Goal: Information Seeking & Learning: Learn about a topic

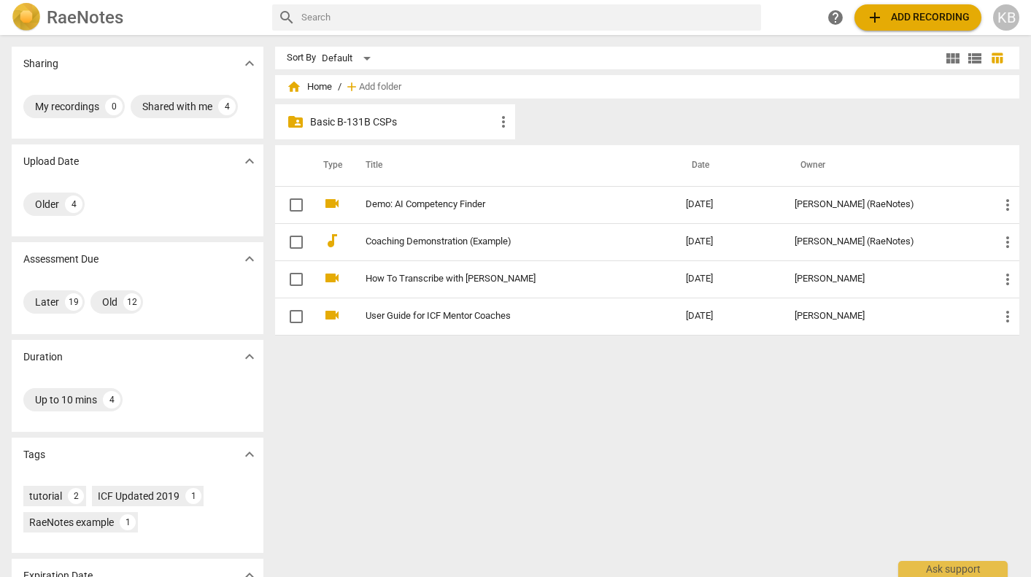
click at [449, 133] on div "folder_shared Basic B-131B CSPs more_vert" at bounding box center [395, 121] width 240 height 35
click at [380, 119] on p "Basic B-131B CSPs" at bounding box center [402, 122] width 185 height 15
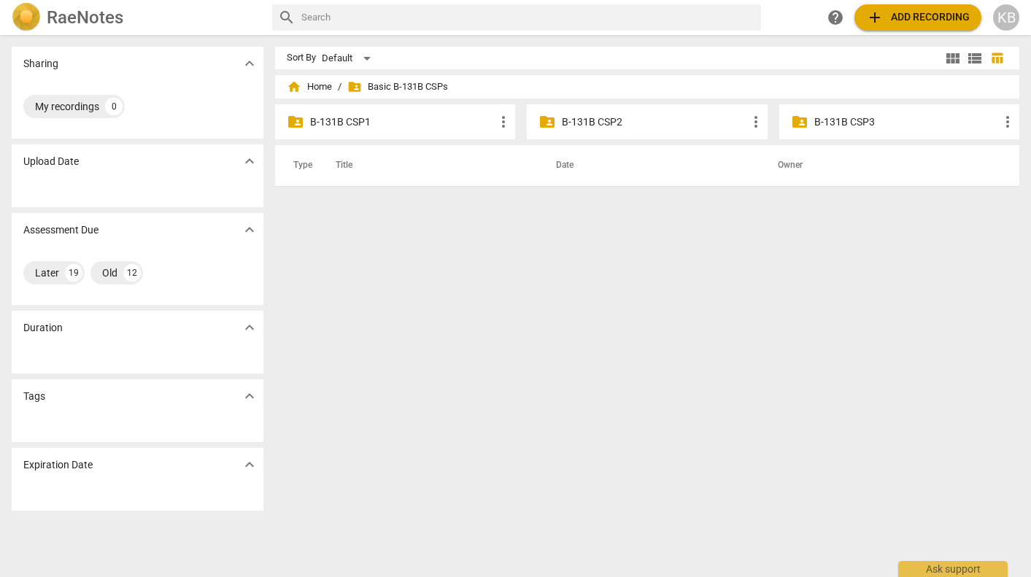
click at [634, 121] on p "B-131B CSP2" at bounding box center [654, 122] width 185 height 15
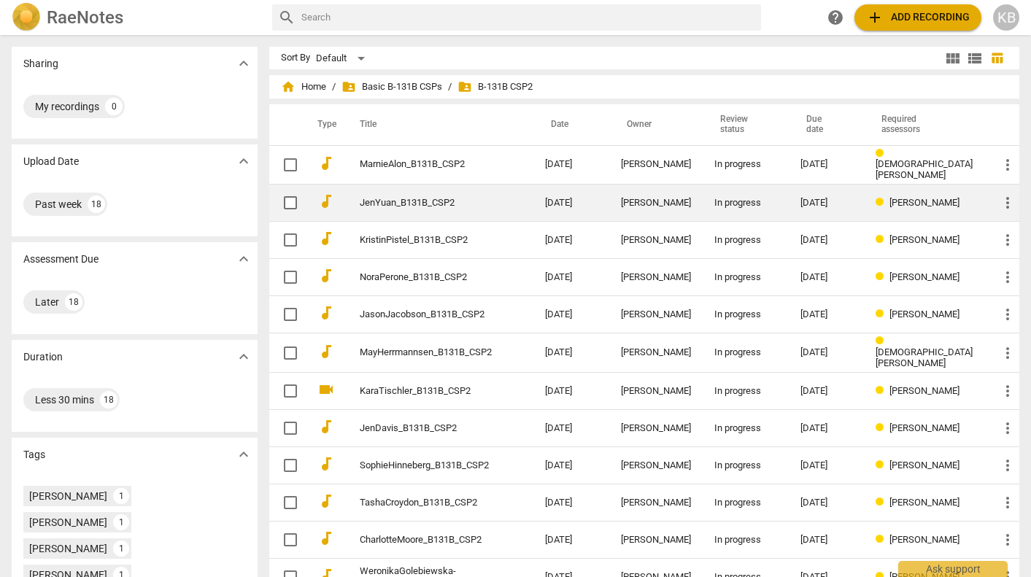
click at [676, 199] on div "[PERSON_NAME]" at bounding box center [656, 203] width 70 height 11
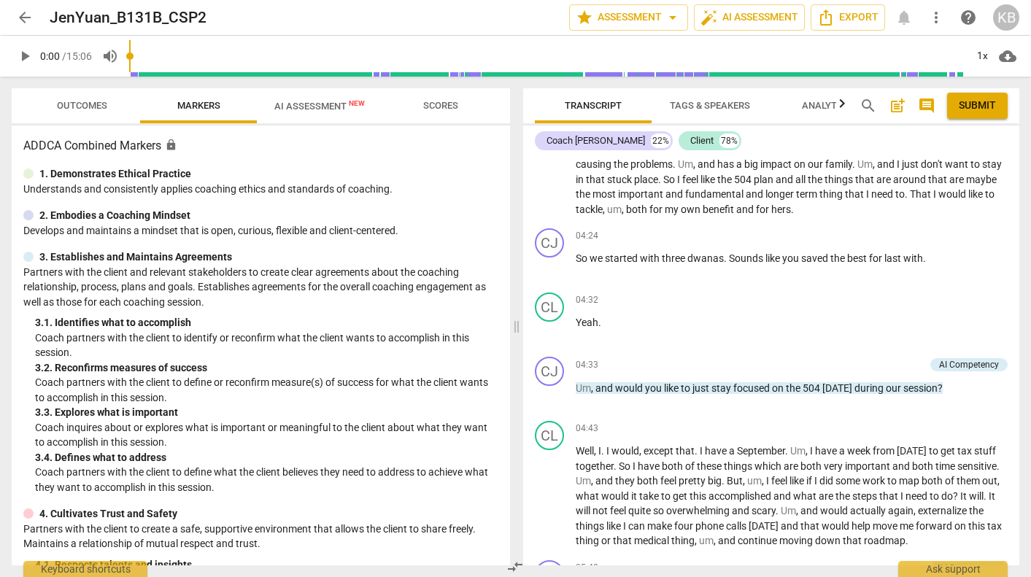
scroll to position [650, 0]
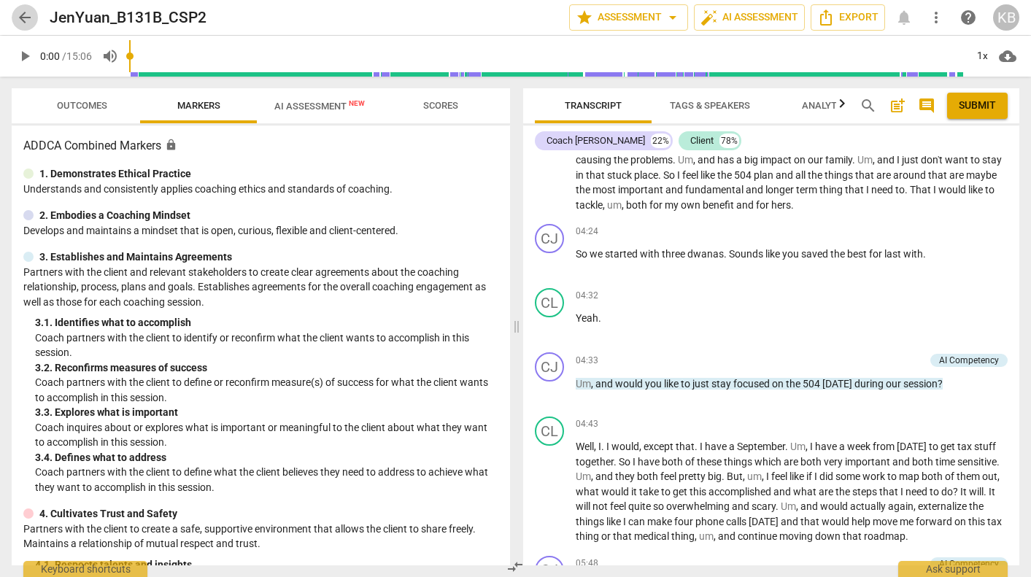
click at [28, 11] on span "arrow_back" at bounding box center [25, 18] width 18 height 18
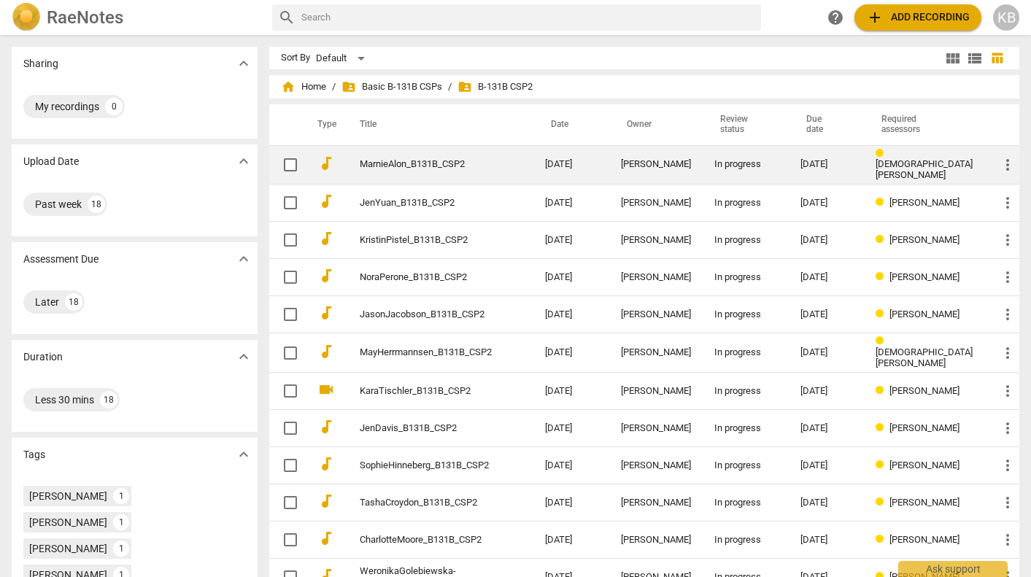
click at [670, 164] on div "[PERSON_NAME]" at bounding box center [656, 164] width 70 height 11
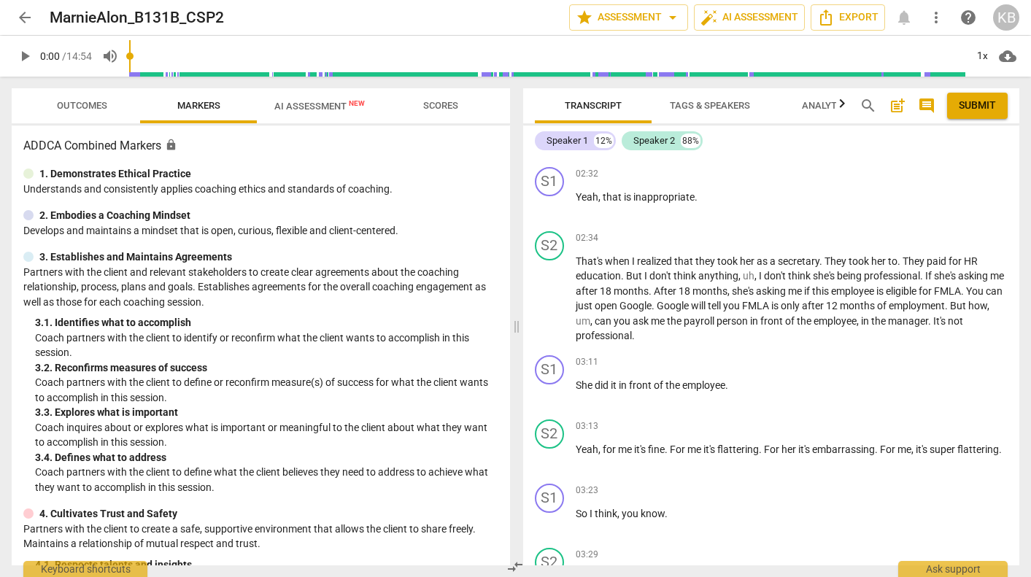
scroll to position [746, 0]
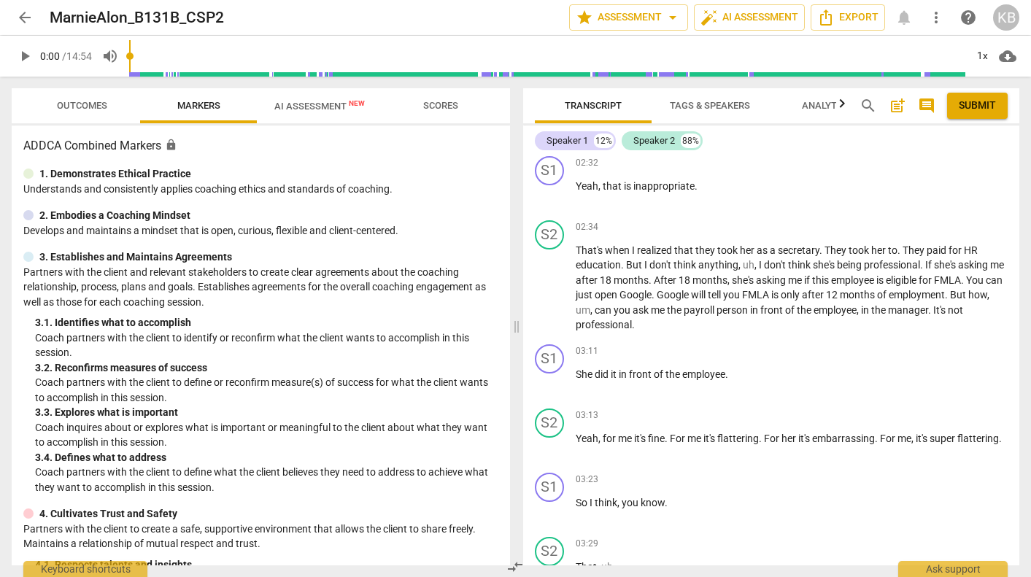
click at [25, 16] on span "arrow_back" at bounding box center [25, 18] width 18 height 18
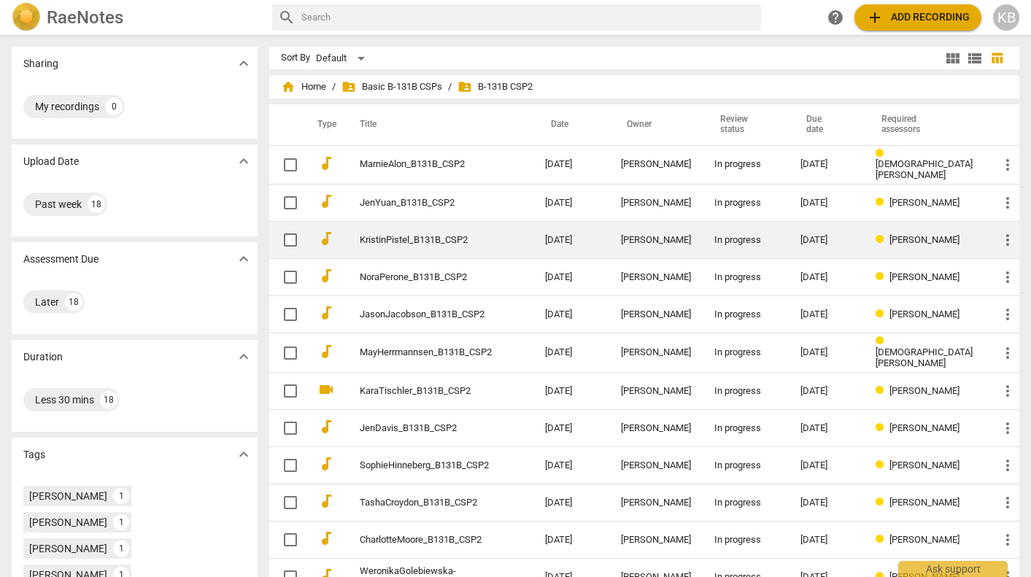
click at [507, 234] on td "KristinPistel_B131B_CSP2" at bounding box center [437, 240] width 191 height 37
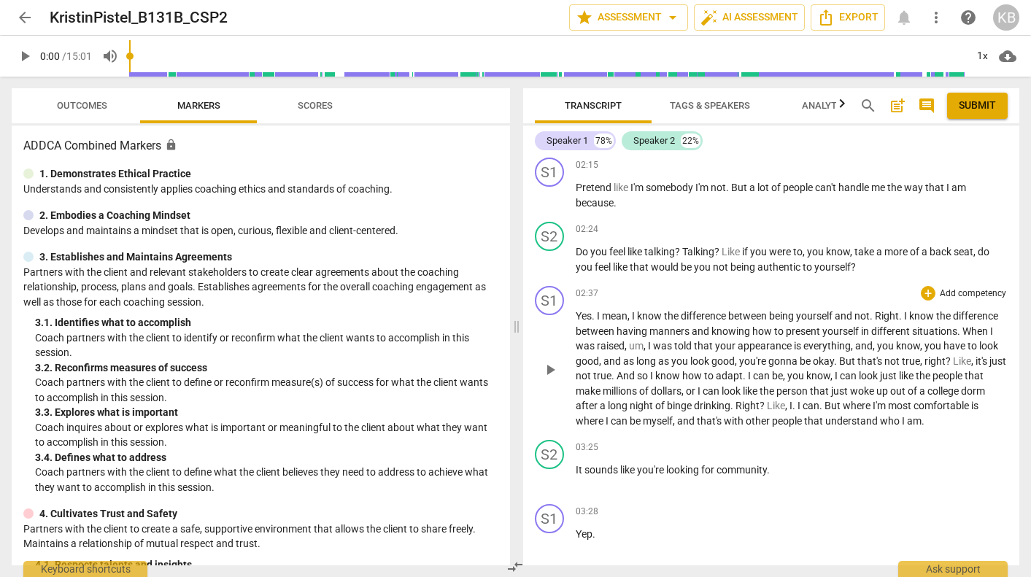
scroll to position [470, 0]
click at [24, 18] on span "arrow_back" at bounding box center [25, 18] width 18 height 18
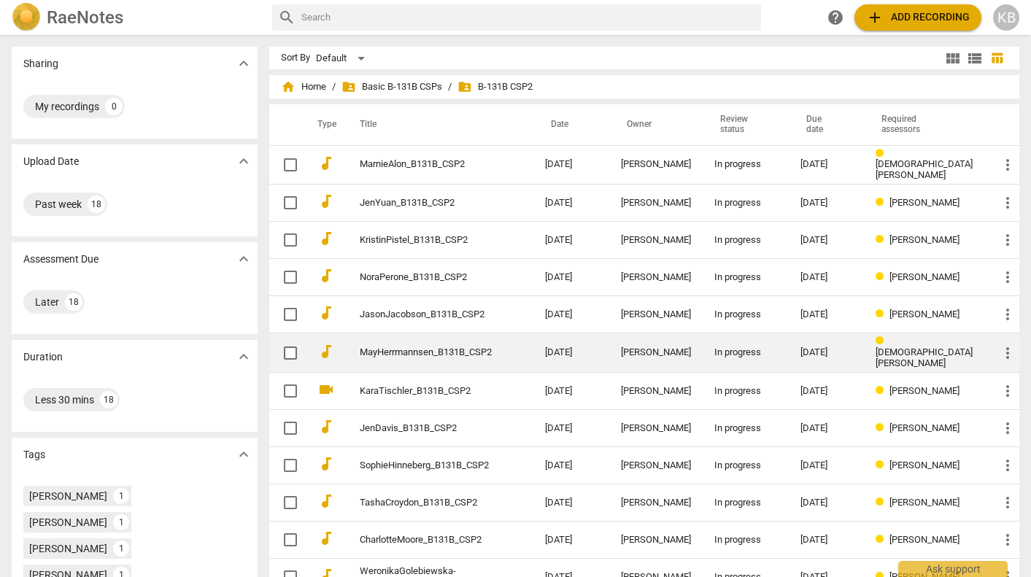
click at [493, 347] on link "MayHerrmannsen_B131B_CSP2" at bounding box center [426, 352] width 133 height 11
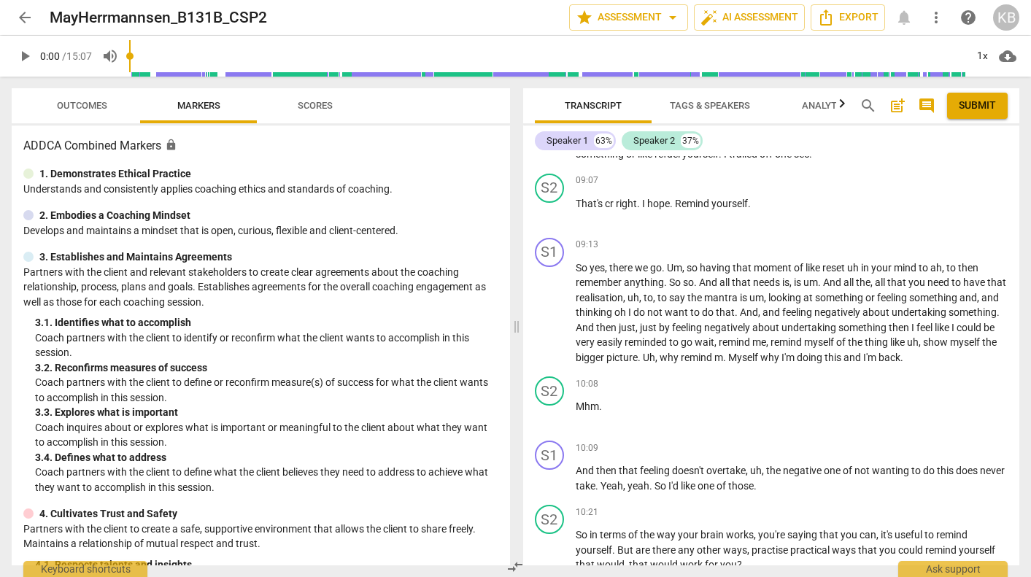
scroll to position [2402, 0]
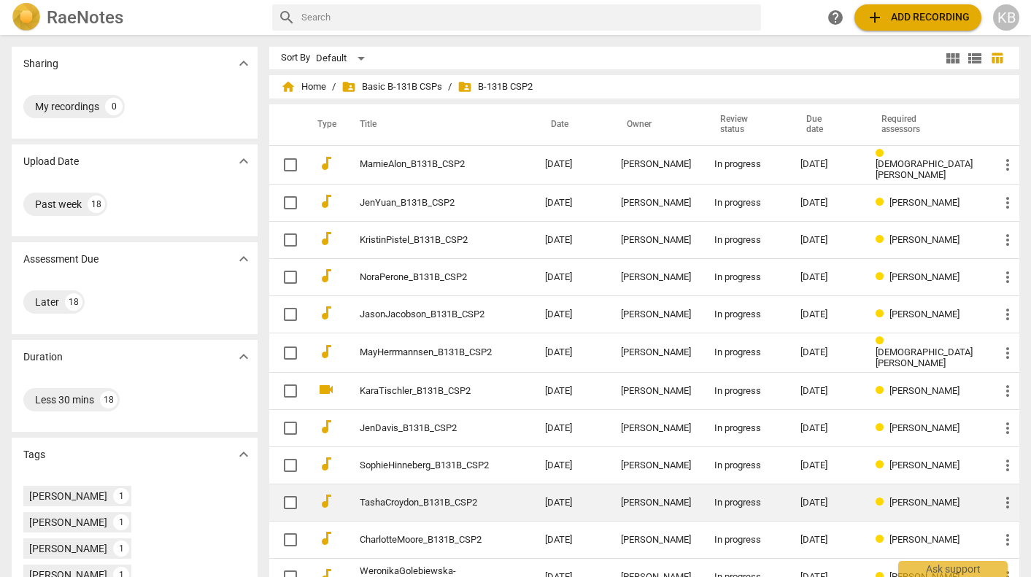
click at [549, 495] on td "[DATE]" at bounding box center [572, 503] width 76 height 37
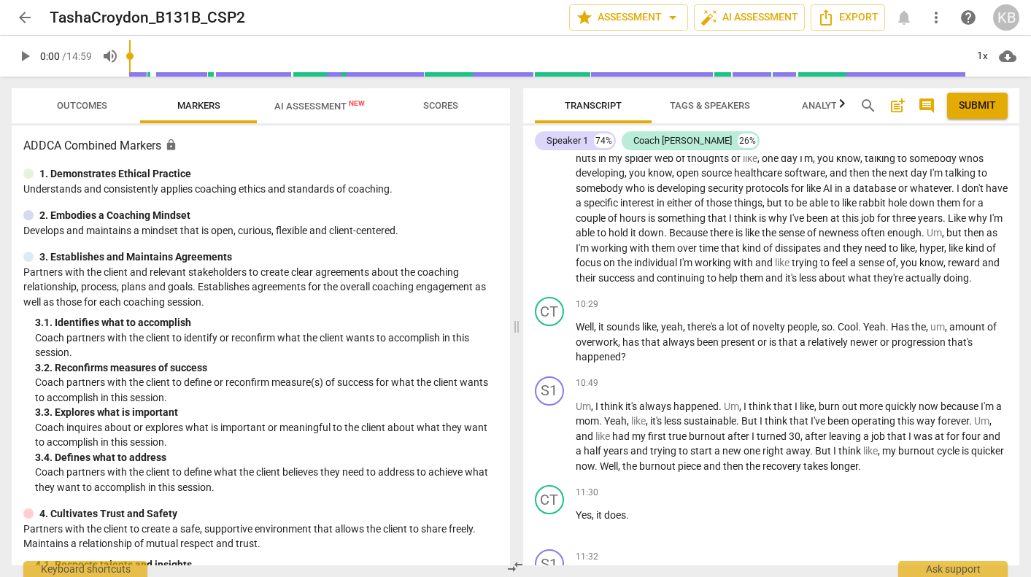
scroll to position [1942, 0]
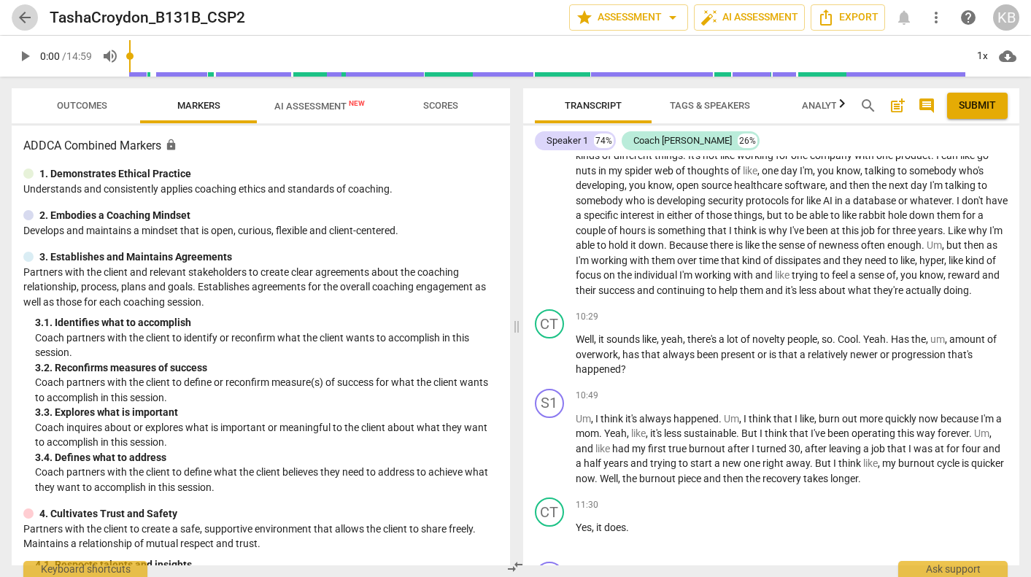
click at [27, 18] on span "arrow_back" at bounding box center [25, 18] width 18 height 18
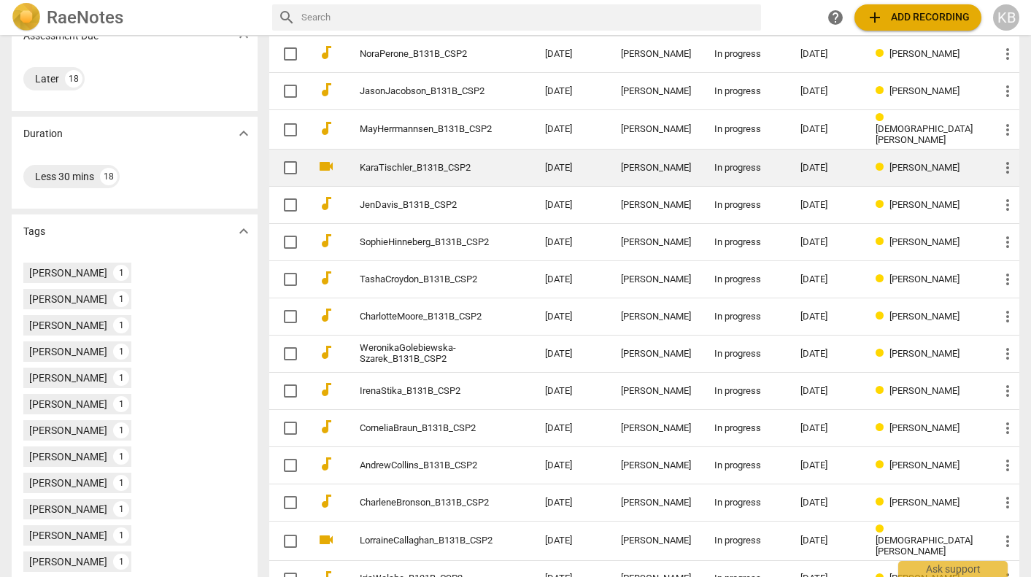
scroll to position [226, 0]
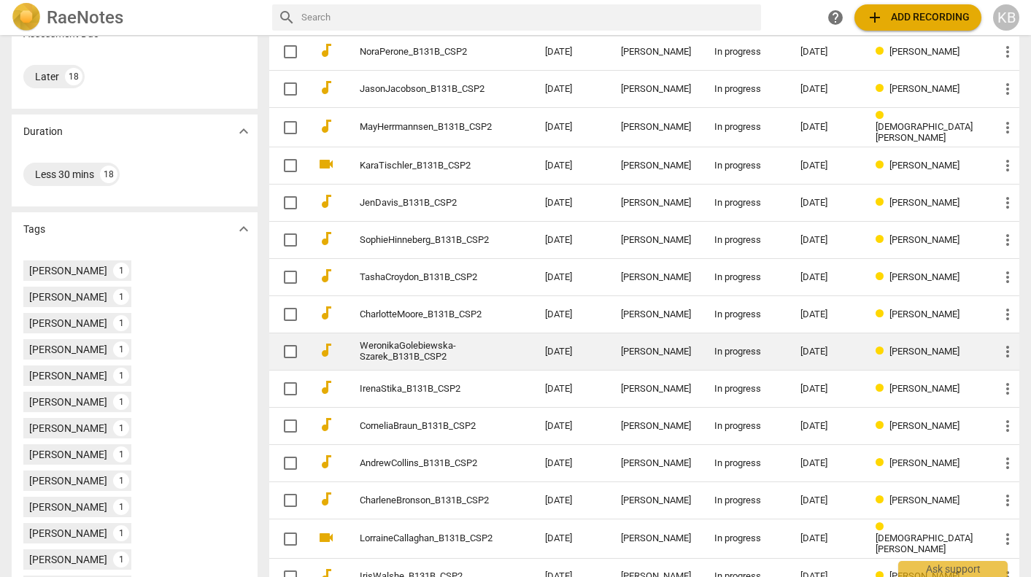
click at [534, 353] on td "WeronikaGolebiewska-Szarek_B131B_CSP2" at bounding box center [437, 352] width 191 height 37
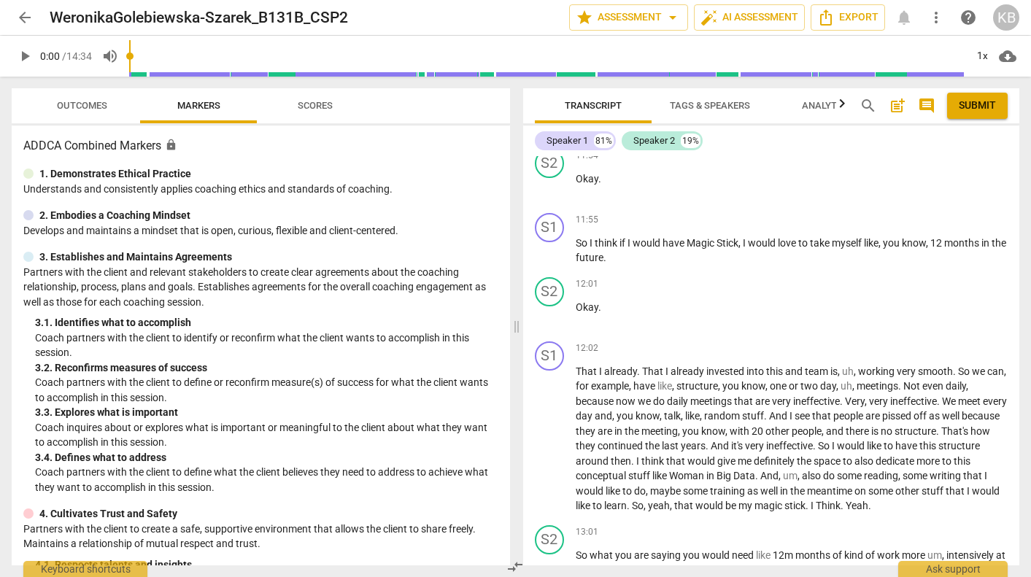
scroll to position [3010, 0]
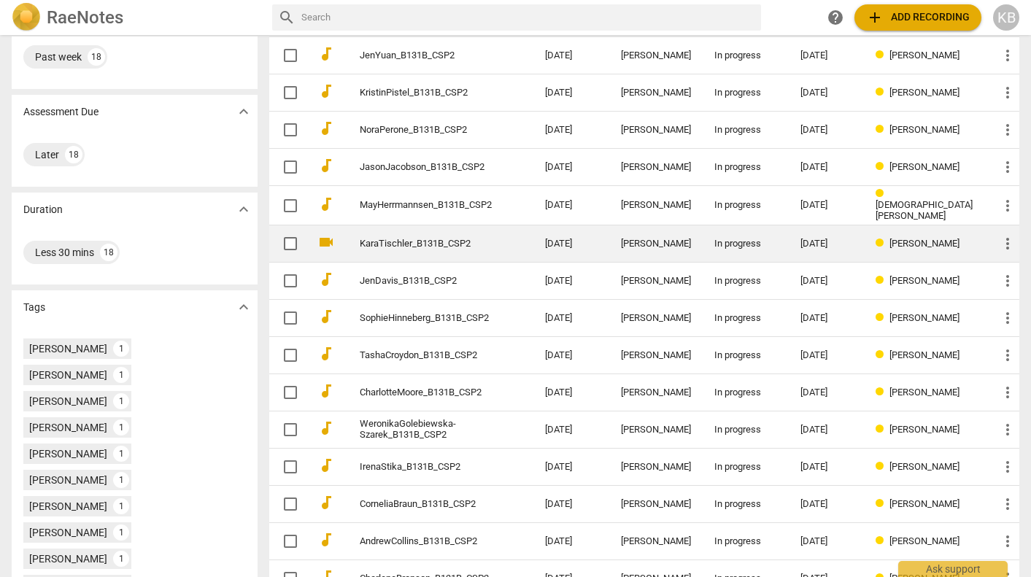
scroll to position [151, 0]
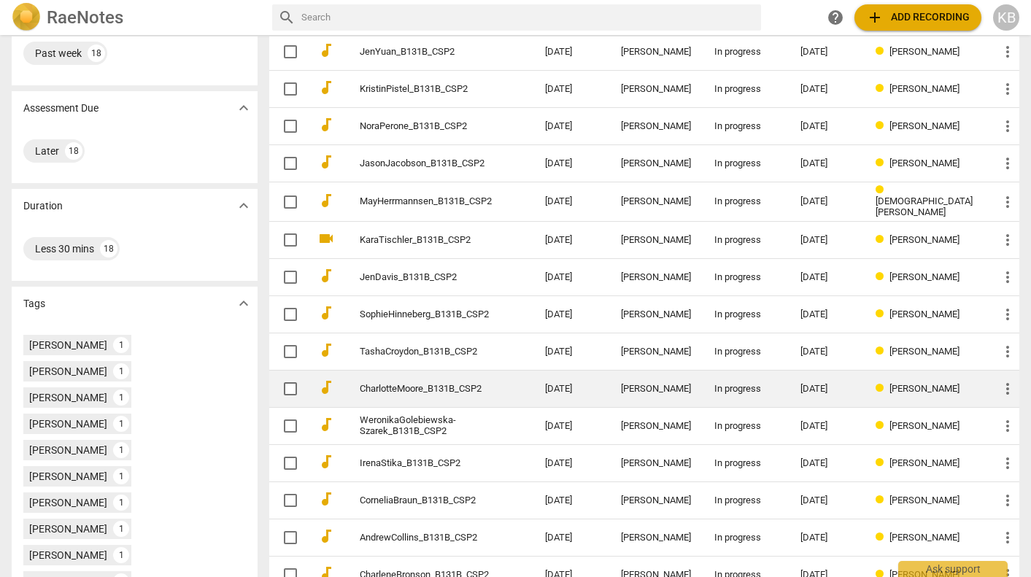
click at [691, 386] on div "[PERSON_NAME]" at bounding box center [656, 389] width 70 height 11
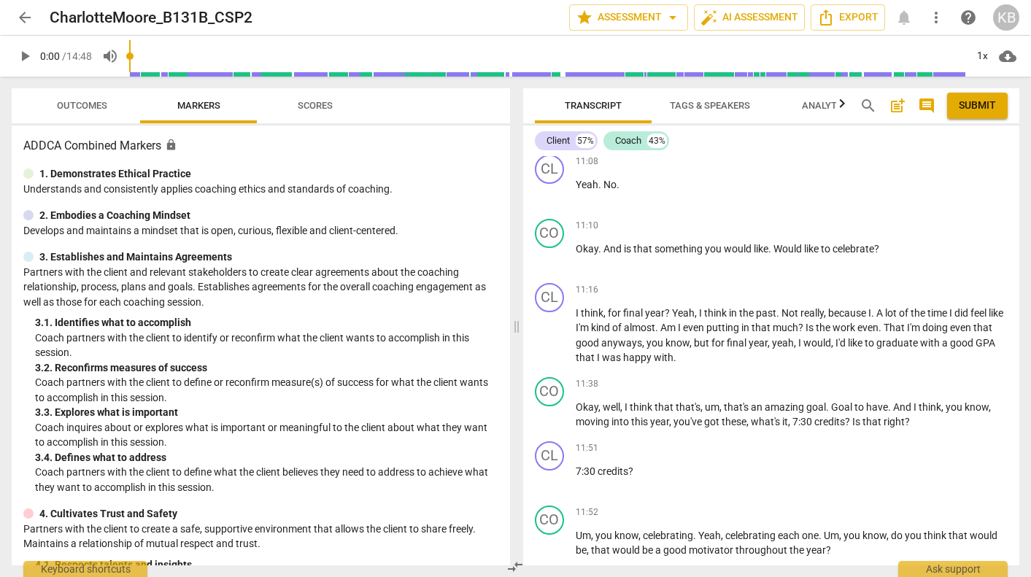
scroll to position [3386, 0]
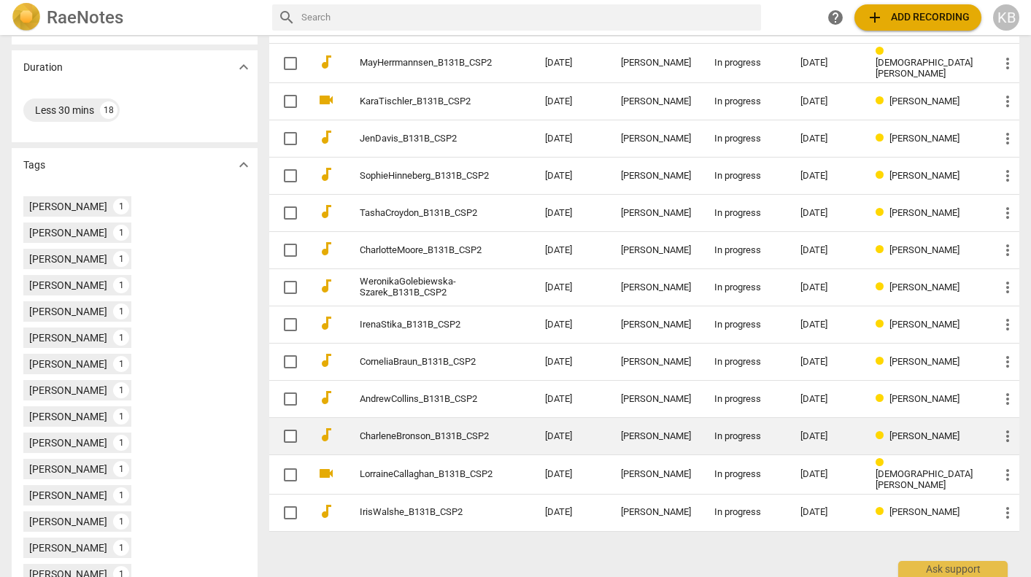
click at [507, 428] on td "CharleneBronson_B131B_CSP2" at bounding box center [437, 436] width 191 height 37
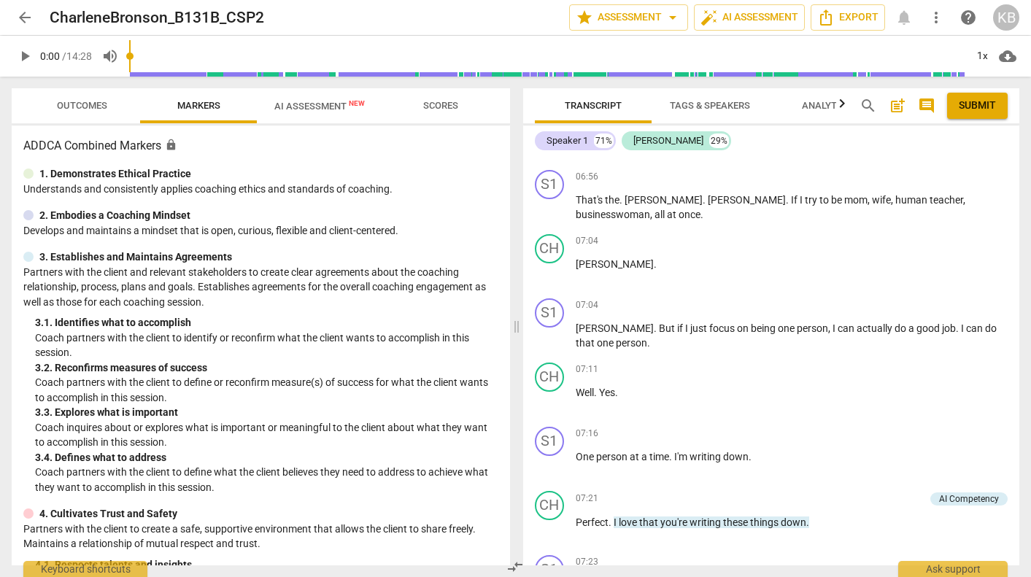
scroll to position [2263, 0]
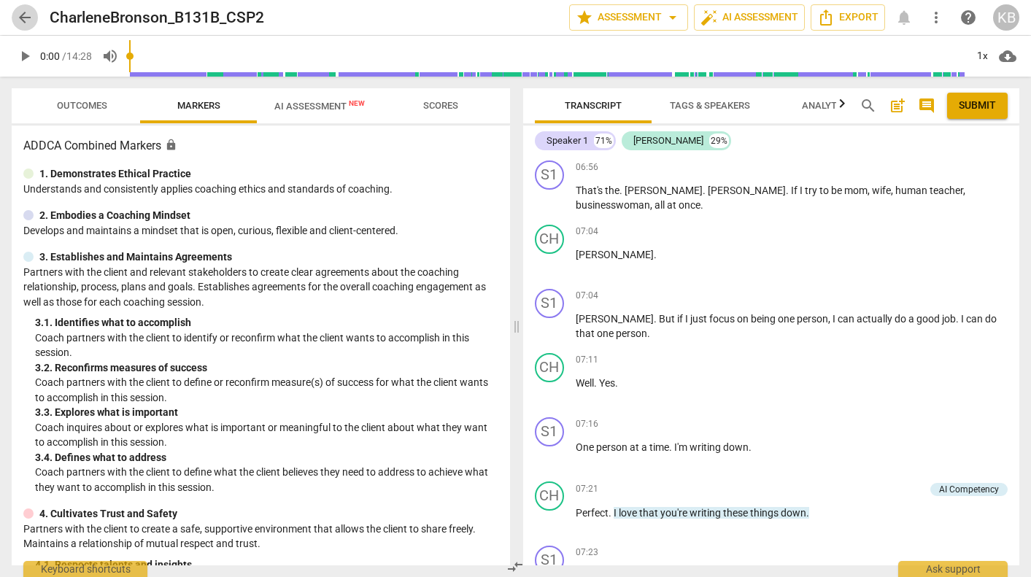
click at [20, 19] on span "arrow_back" at bounding box center [25, 18] width 18 height 18
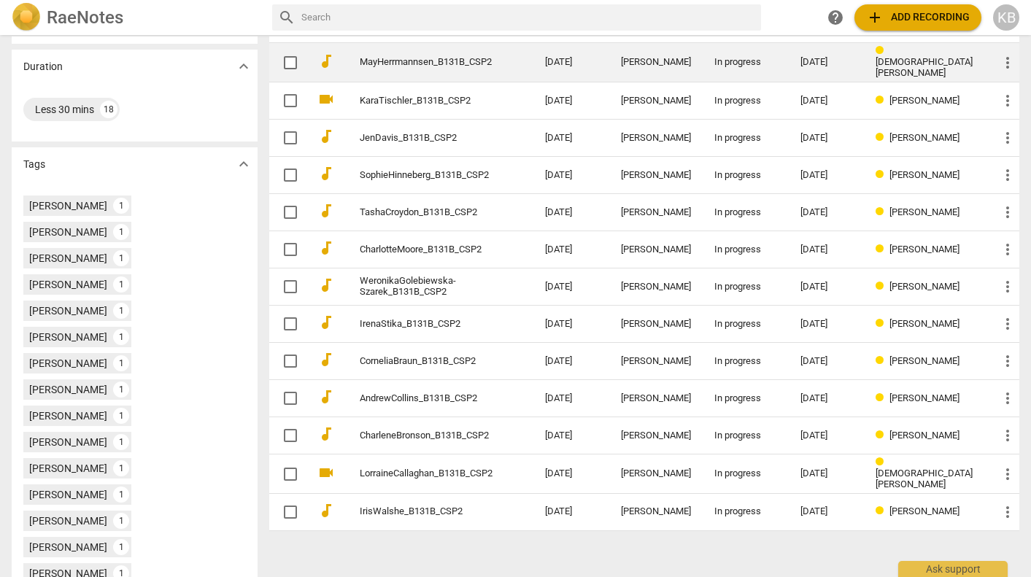
scroll to position [290, 0]
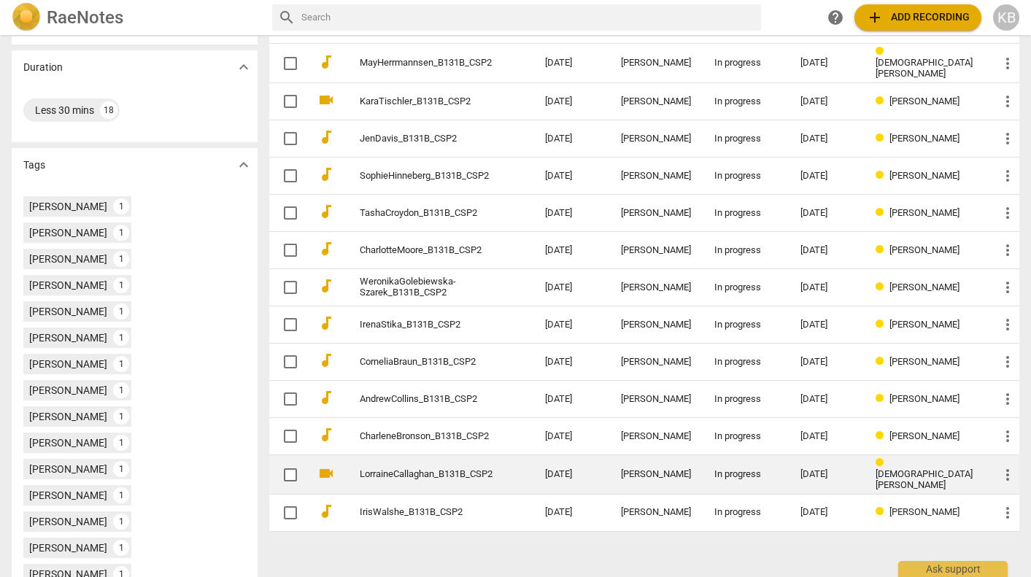
click at [549, 469] on td "[DATE]" at bounding box center [572, 474] width 76 height 39
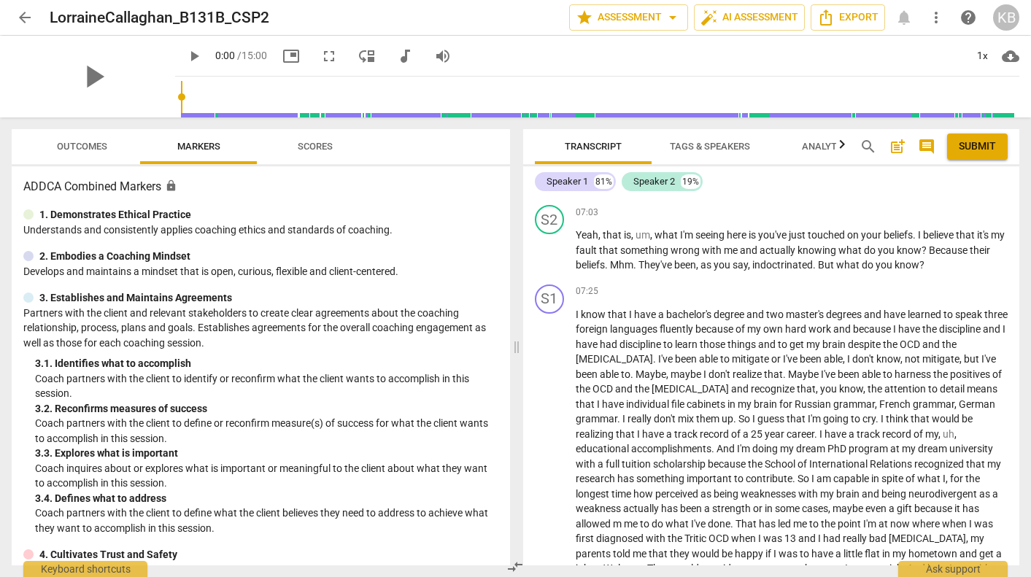
scroll to position [2278, 0]
click at [24, 14] on span "arrow_back" at bounding box center [25, 18] width 18 height 18
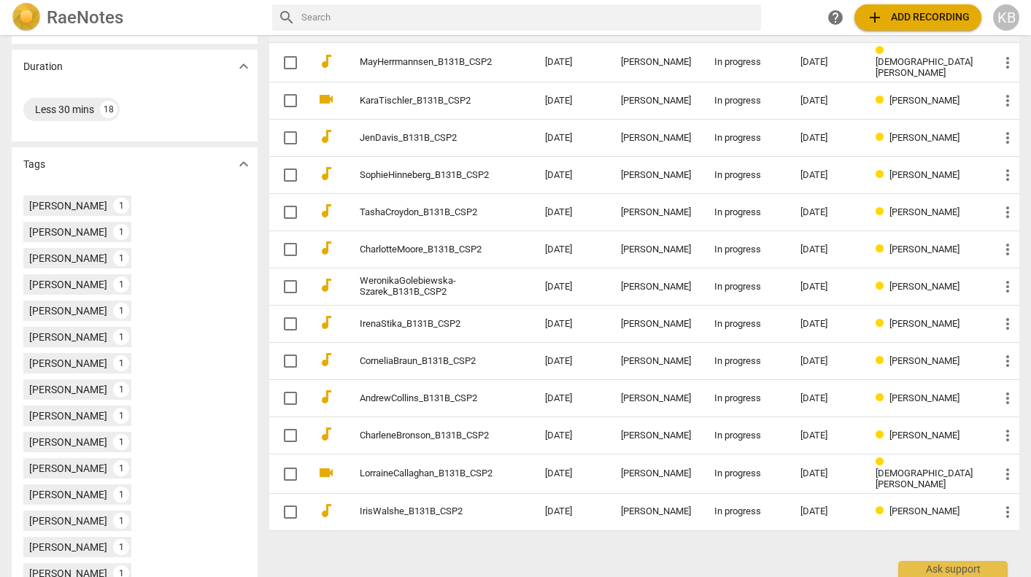
scroll to position [290, 0]
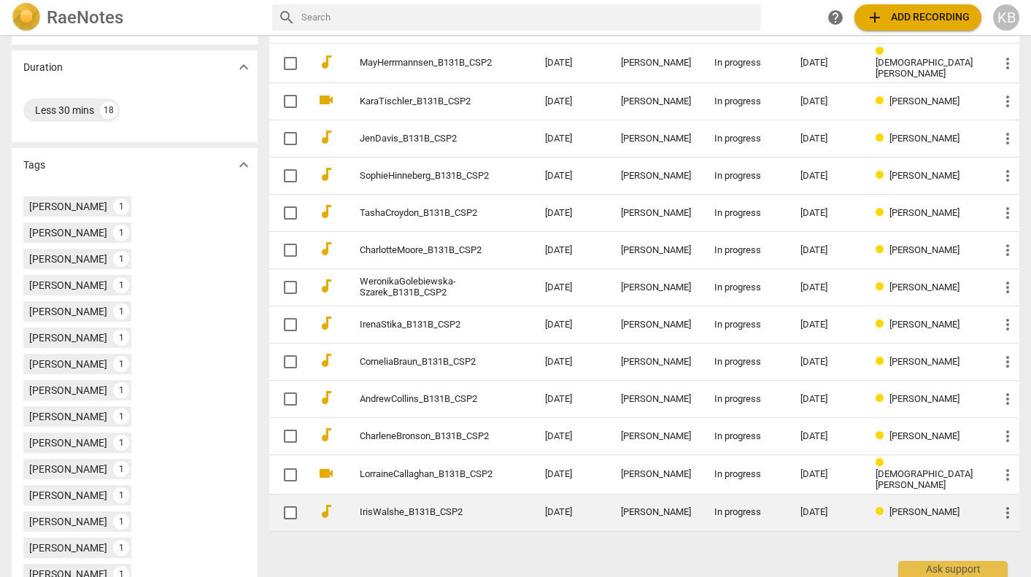
click at [448, 507] on link "IrisWalshe_B131B_CSP2" at bounding box center [426, 512] width 133 height 11
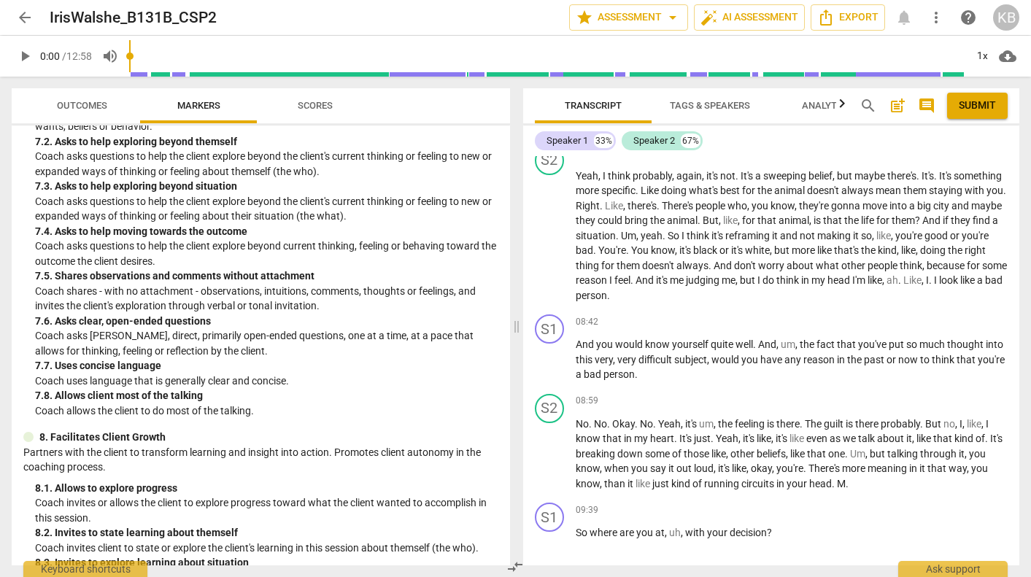
scroll to position [1245, 0]
